Goal: Task Accomplishment & Management: Manage account settings

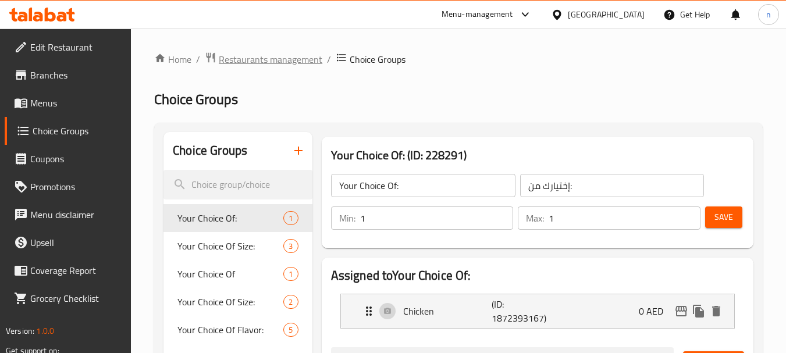
click at [248, 66] on span "Restaurants management" at bounding box center [271, 59] width 104 height 14
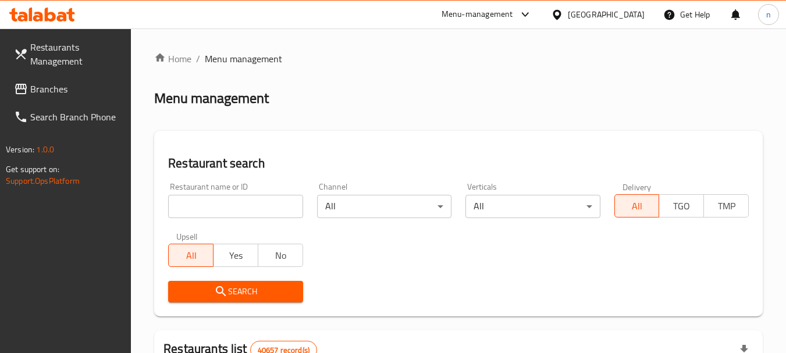
click at [600, 16] on div "United Arab Emirates" at bounding box center [606, 14] width 77 height 13
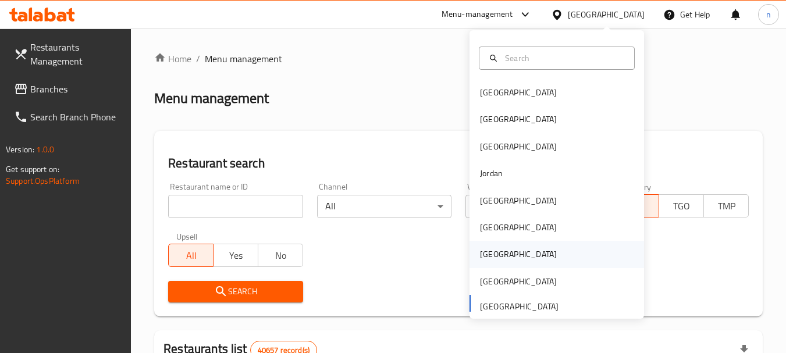
click at [489, 252] on div "[GEOGRAPHIC_DATA]" at bounding box center [518, 254] width 77 height 13
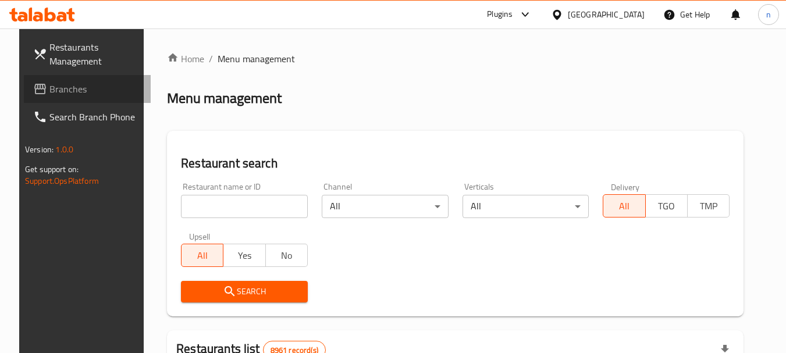
click at [55, 90] on span "Branches" at bounding box center [95, 89] width 92 height 14
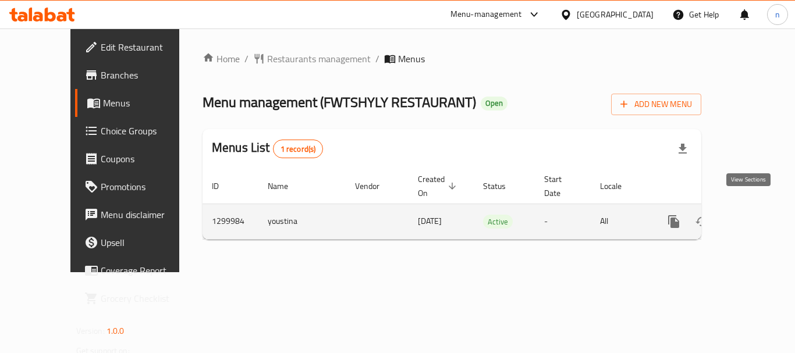
click at [751, 215] on icon "enhanced table" at bounding box center [758, 222] width 14 height 14
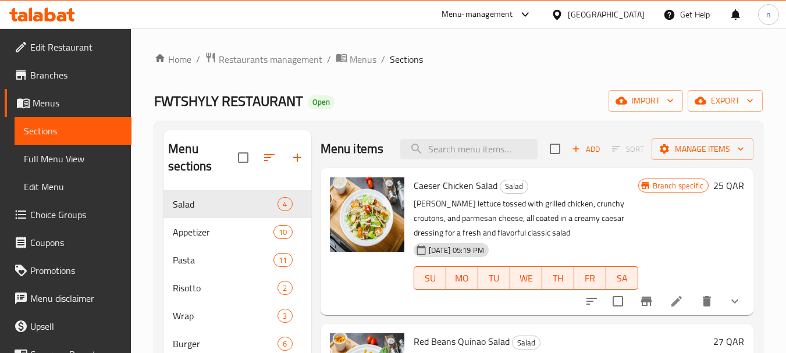
click at [43, 208] on span "Choice Groups" at bounding box center [76, 215] width 92 height 14
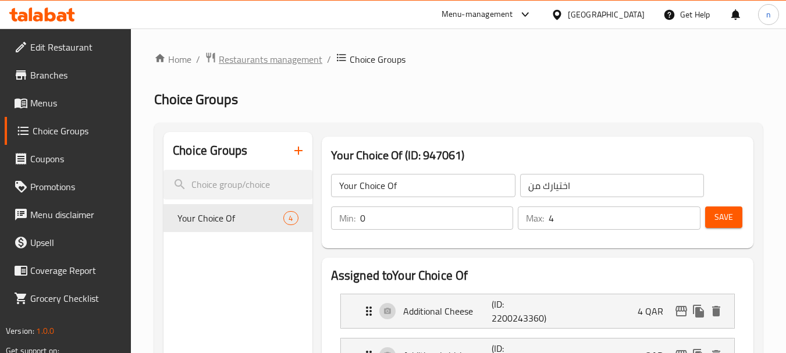
click at [277, 66] on span "Restaurants management" at bounding box center [271, 59] width 104 height 14
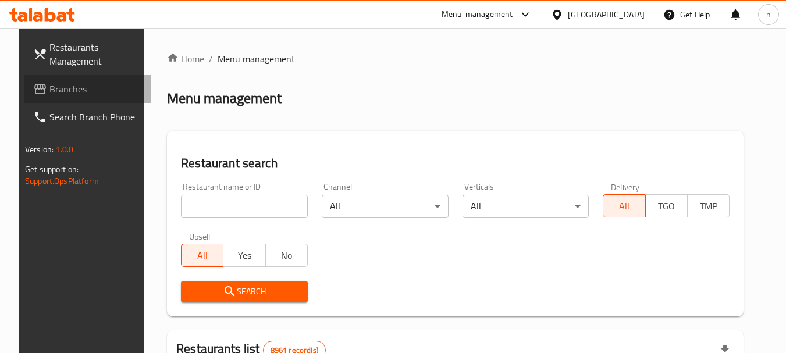
click at [68, 80] on link "Branches" at bounding box center [87, 89] width 127 height 28
